Goal: Task Accomplishment & Management: Use online tool/utility

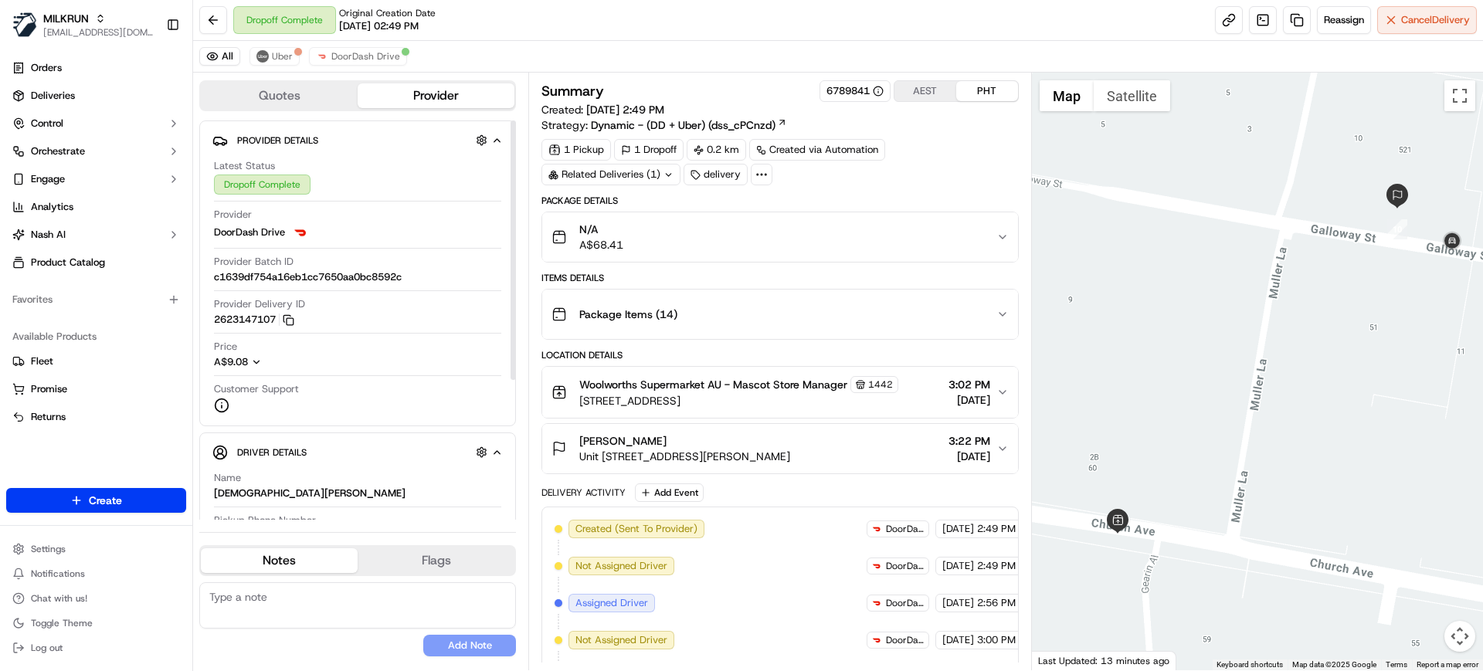
click at [373, 42] on div "All Uber DoorDash Drive" at bounding box center [838, 57] width 1290 height 32
click at [375, 53] on span "DoorDash Drive" at bounding box center [365, 56] width 69 height 12
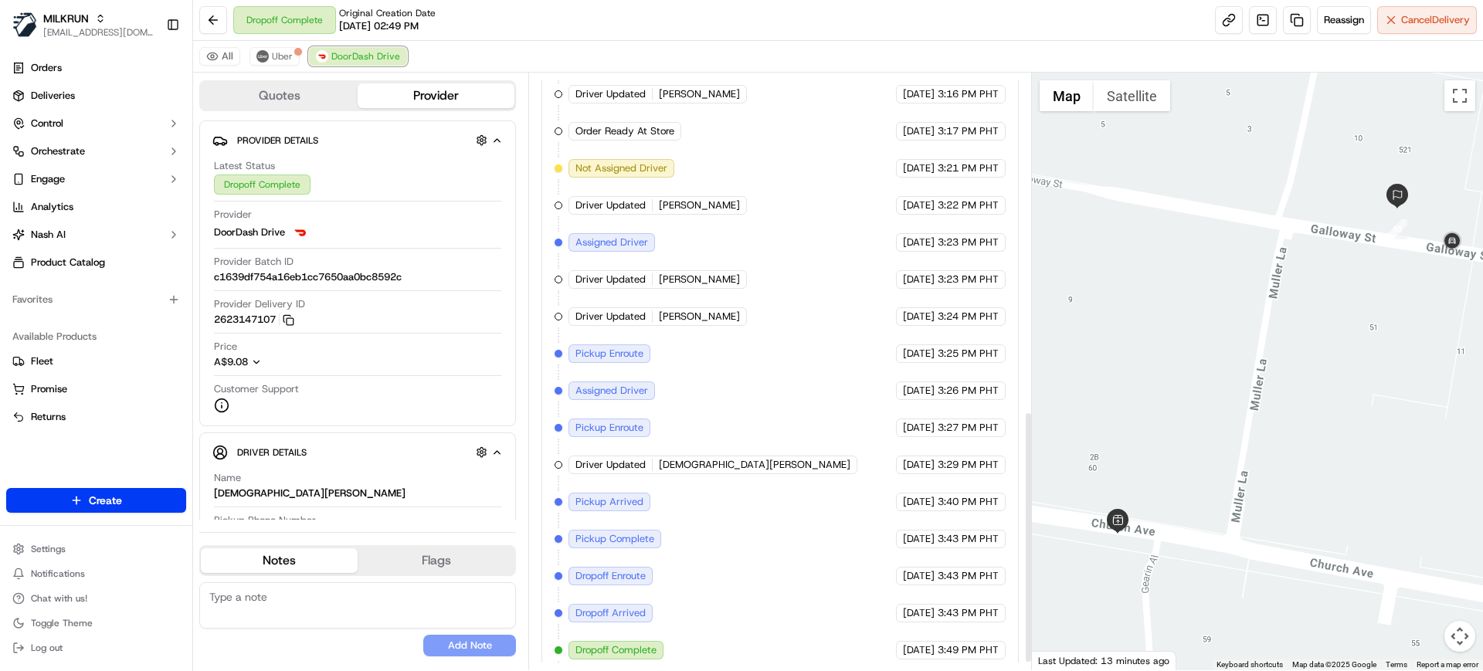
scroll to position [816, 0]
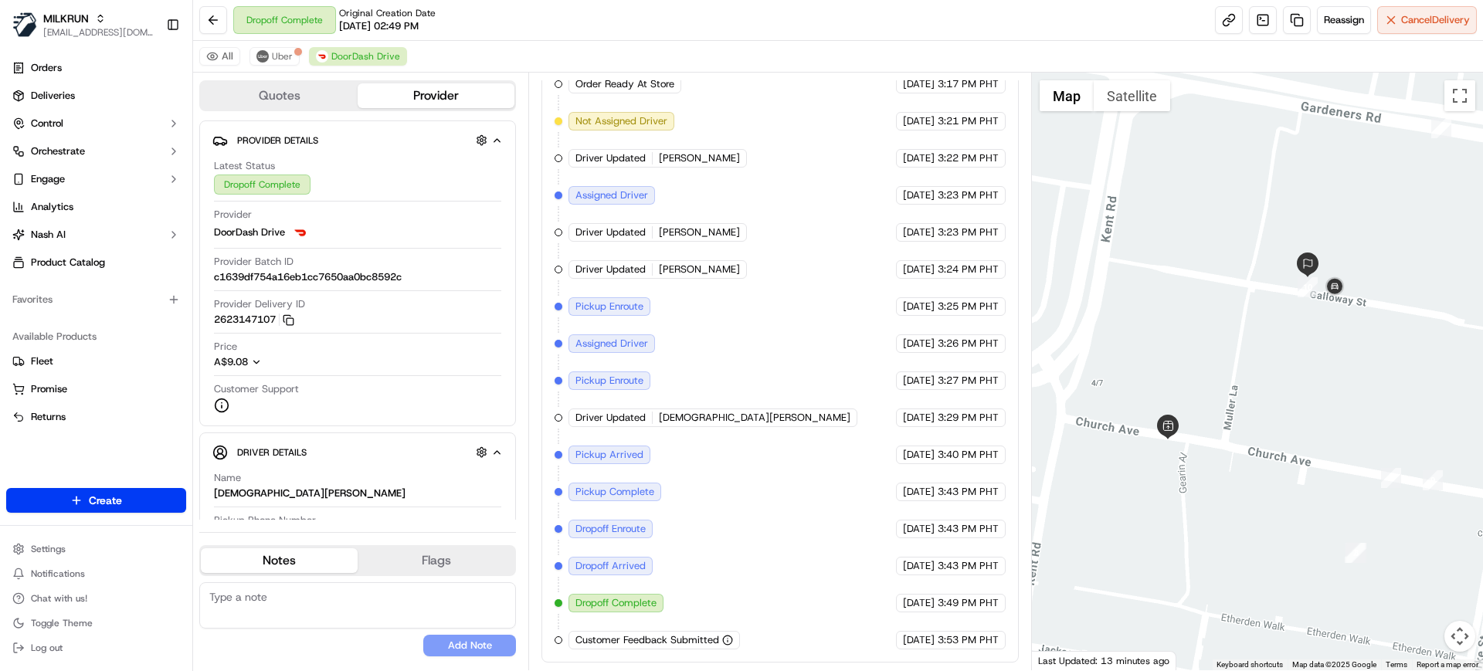
drag, startPoint x: 1393, startPoint y: 348, endPoint x: 1305, endPoint y: 351, distance: 88.1
click at [1305, 351] on div at bounding box center [1258, 372] width 452 height 598
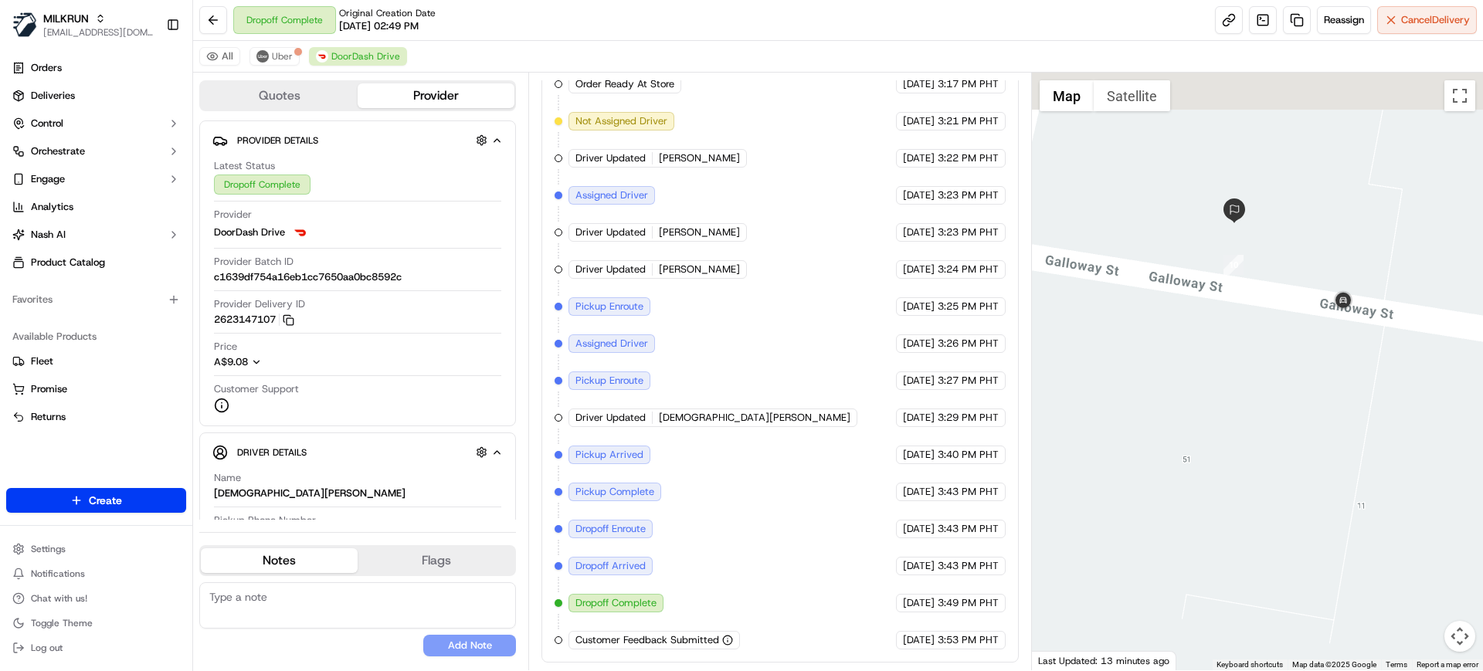
drag, startPoint x: 1314, startPoint y: 258, endPoint x: 1288, endPoint y: 384, distance: 128.6
click at [1287, 385] on div at bounding box center [1258, 372] width 452 height 598
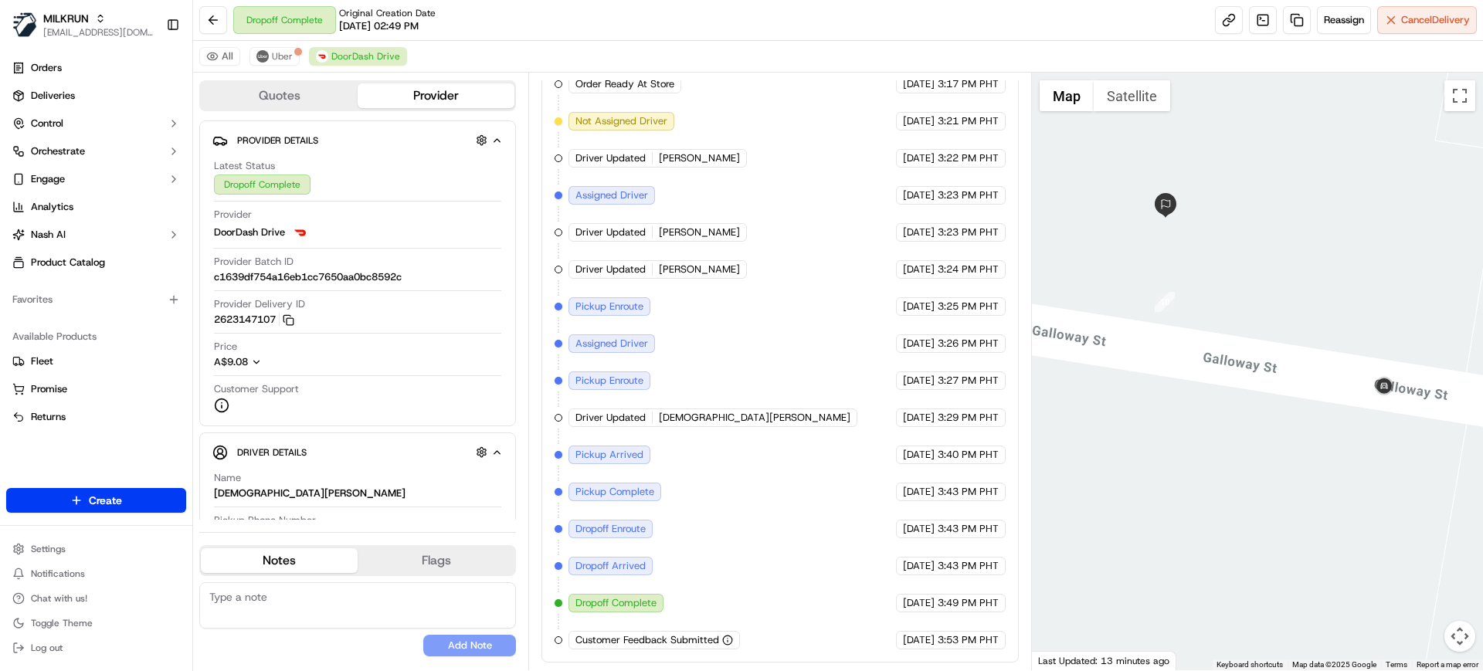
drag, startPoint x: 1278, startPoint y: 343, endPoint x: 1264, endPoint y: 494, distance: 151.3
click at [1264, 494] on div at bounding box center [1258, 372] width 452 height 598
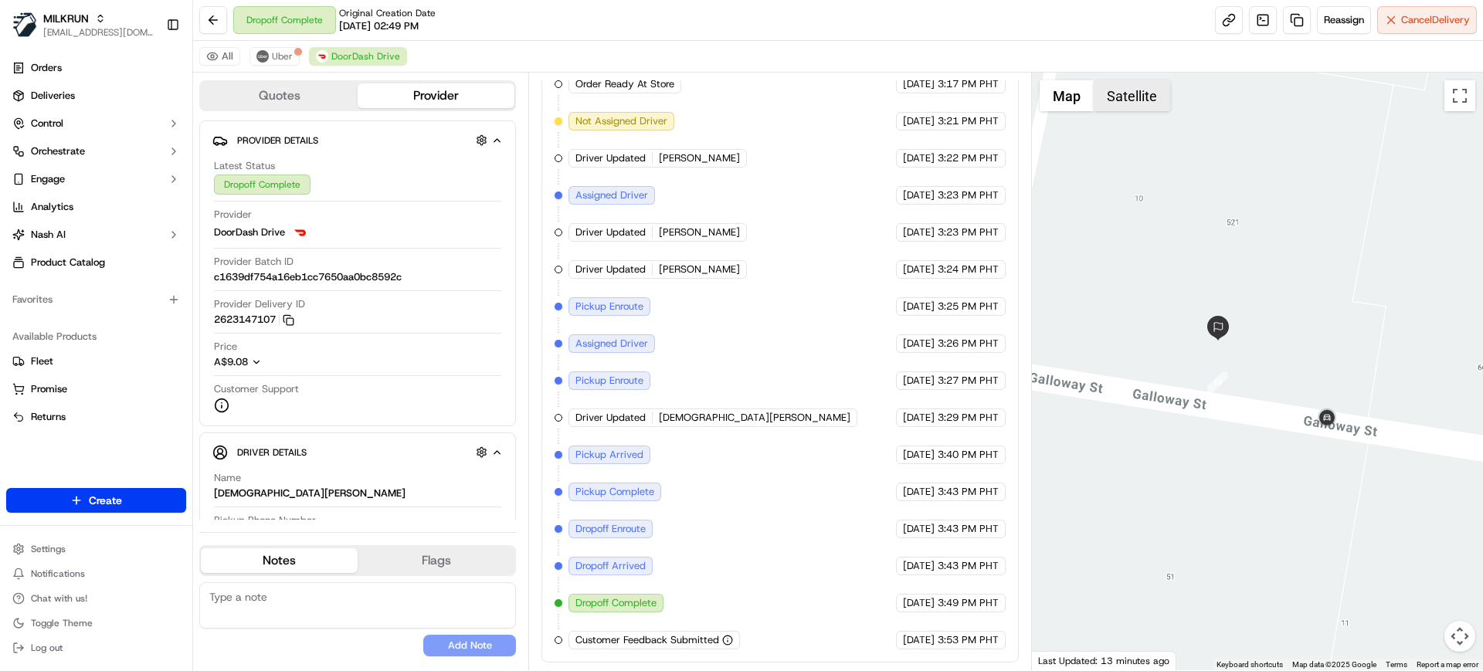
click at [1126, 103] on button "Satellite" at bounding box center [1132, 95] width 76 height 31
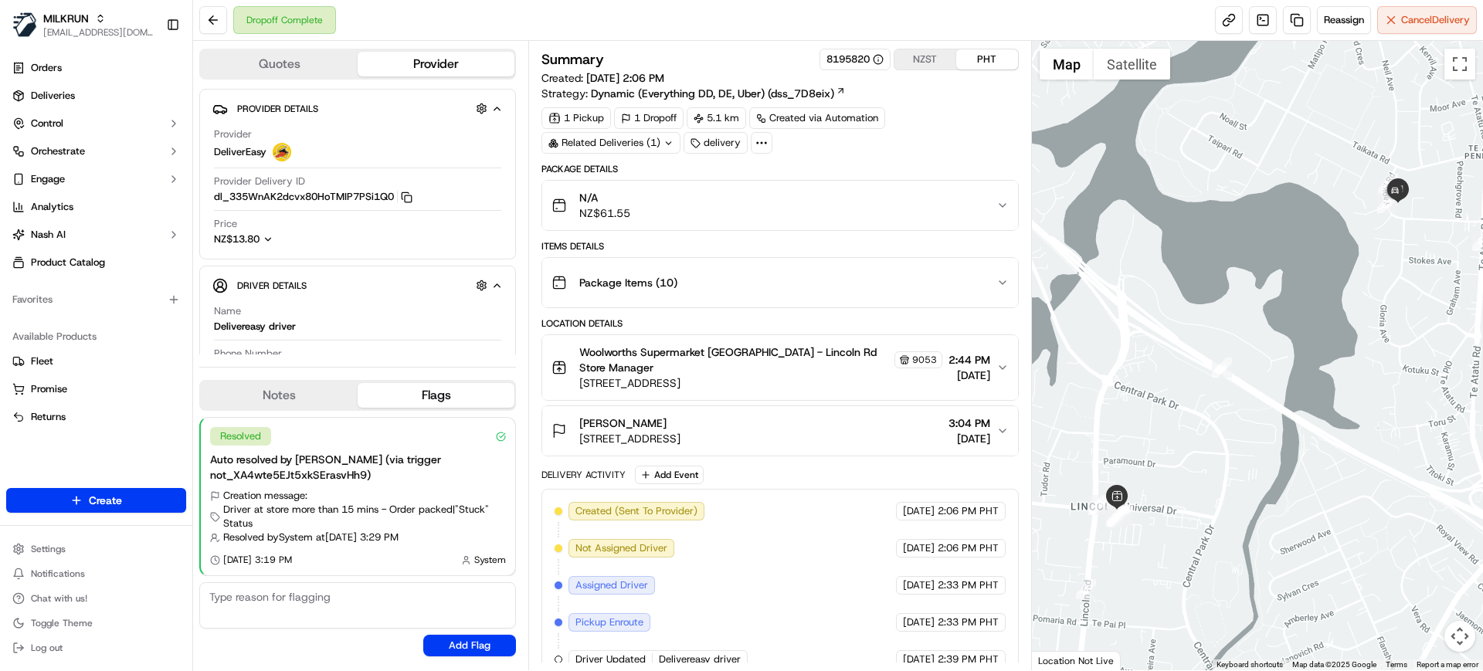
scroll to position [228, 0]
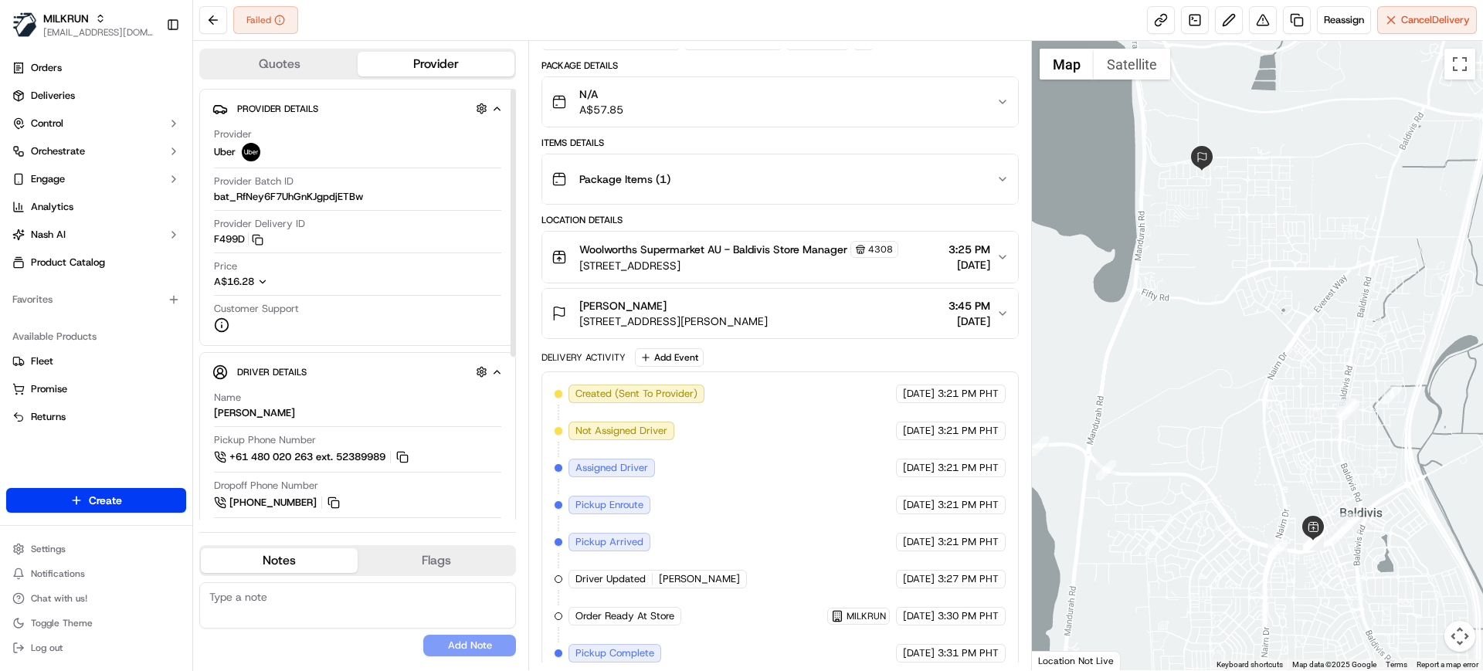
scroll to position [191, 0]
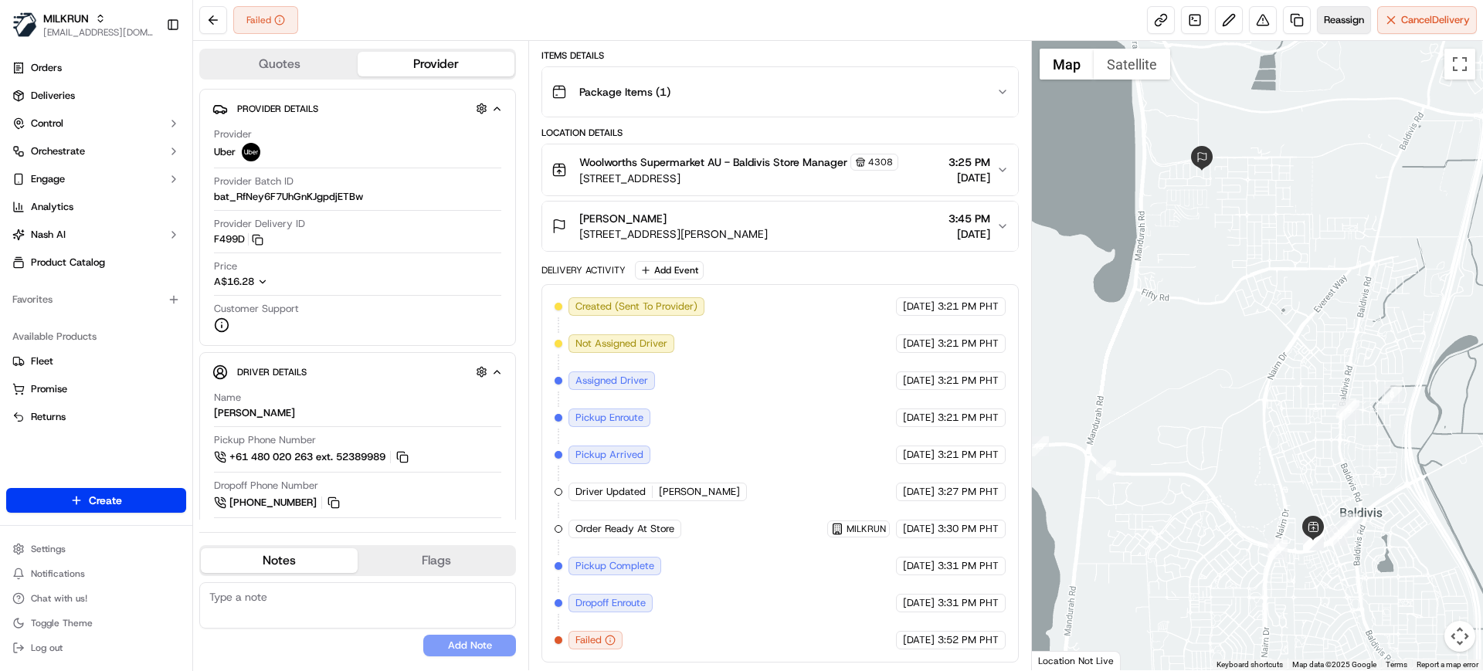
click at [1331, 25] on span "Reassign" at bounding box center [1344, 20] width 40 height 14
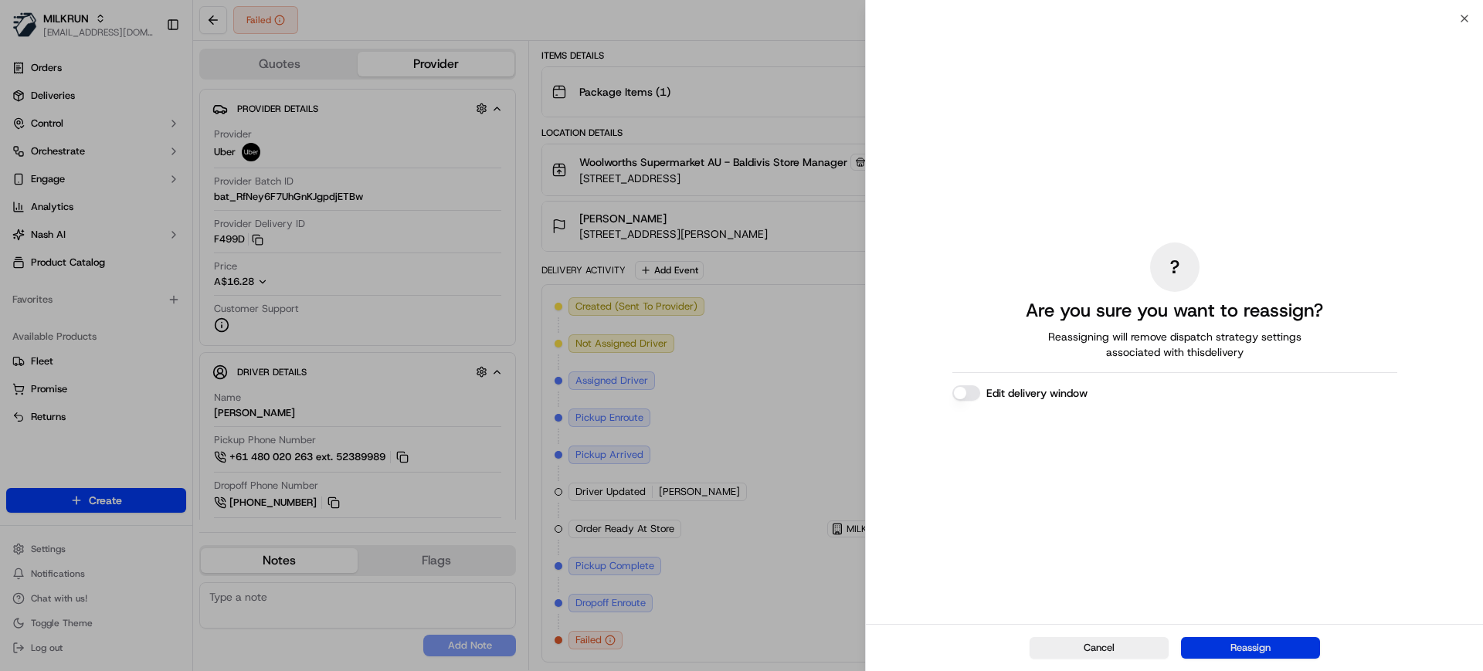
click at [1253, 642] on button "Reassign" at bounding box center [1250, 648] width 139 height 22
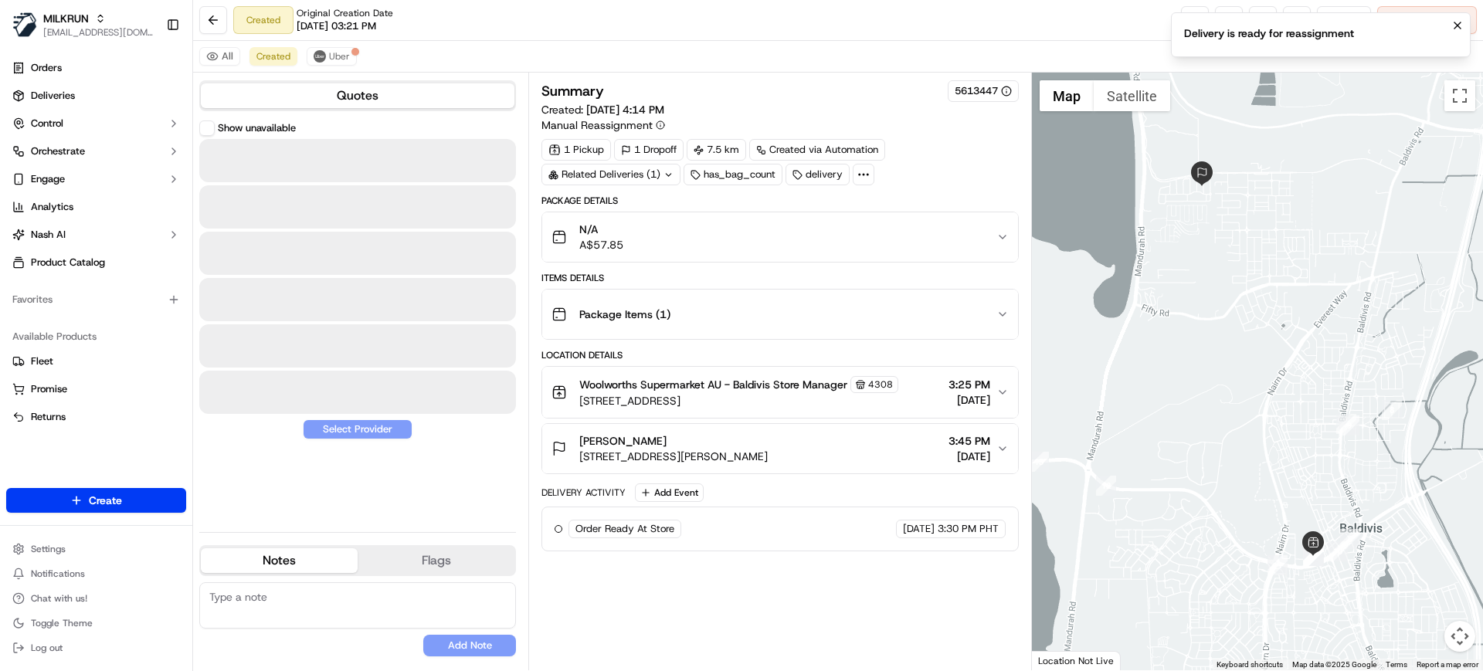
scroll to position [0, 0]
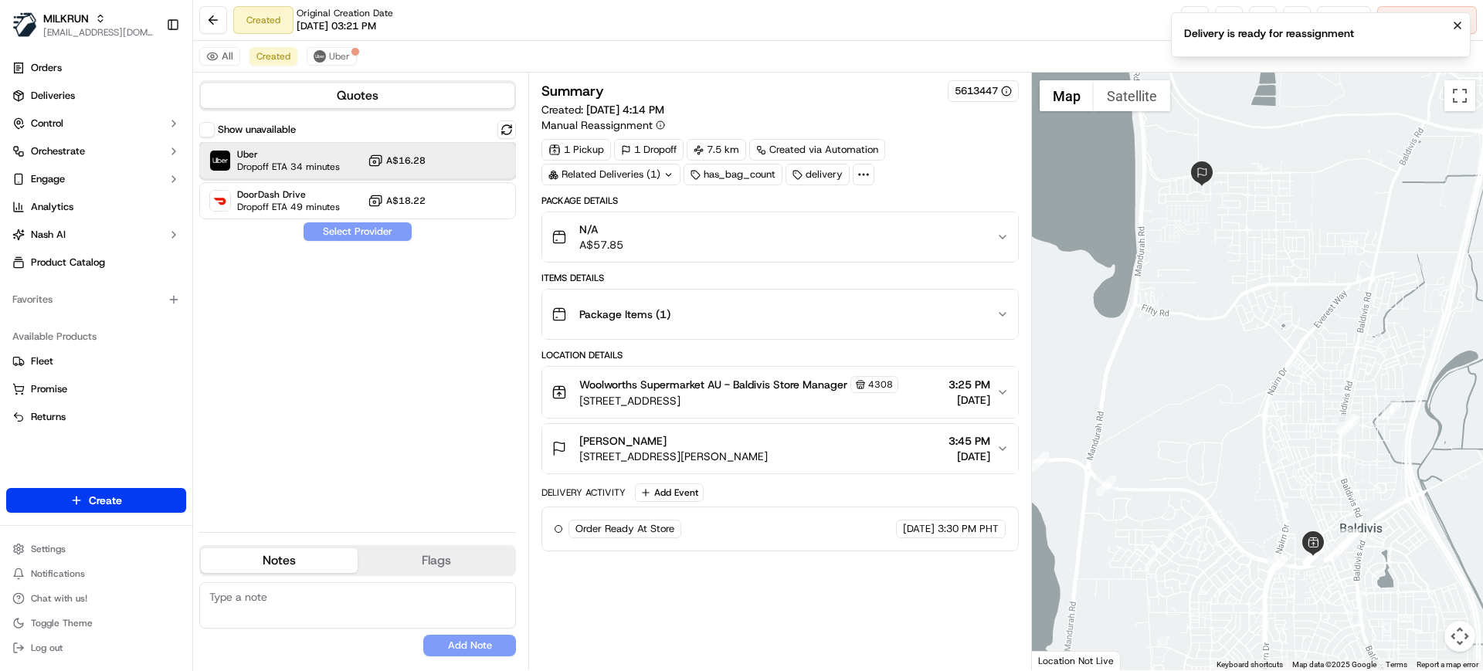
click at [310, 156] on span "Uber" at bounding box center [288, 154] width 103 height 12
click at [365, 242] on div "Show unavailable Uber Dropoff ETA 34 minutes A$16.28 DoorDash Drive Dropoff ETA…" at bounding box center [357, 319] width 317 height 399
click at [367, 238] on button "Assign Provider" at bounding box center [358, 231] width 110 height 19
